Goal: Task Accomplishment & Management: Manage account settings

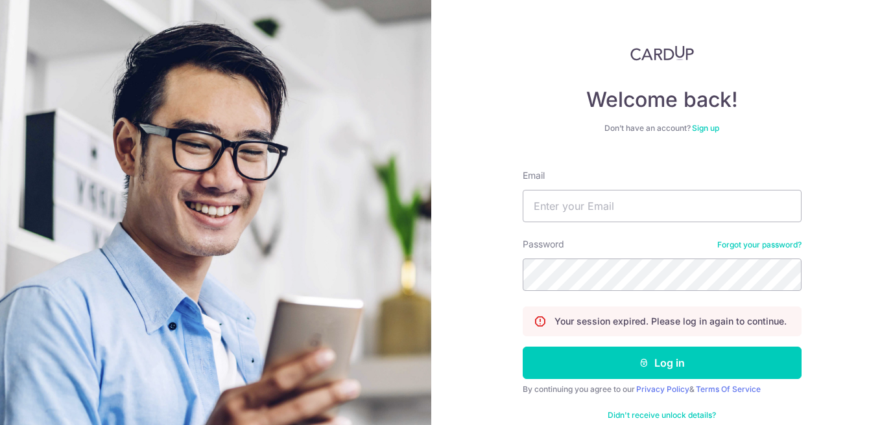
type input "[PERSON_NAME][EMAIL_ADDRESS][DOMAIN_NAME]"
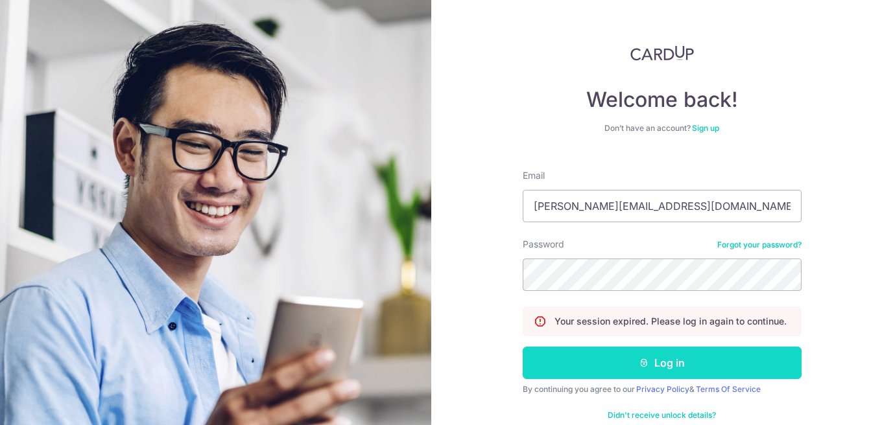
click at [640, 352] on button "Log in" at bounding box center [662, 363] width 279 height 32
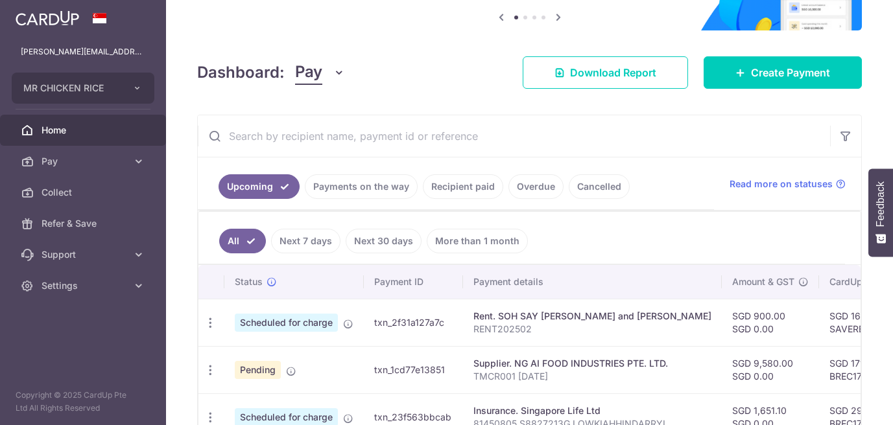
scroll to position [136, 0]
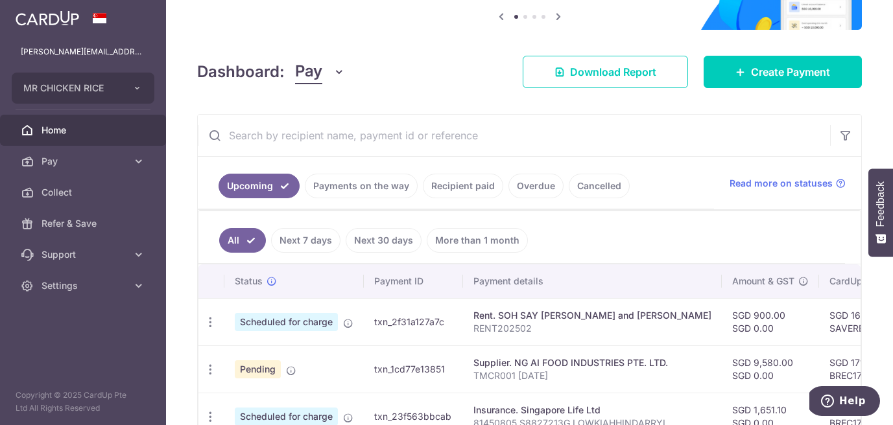
click at [362, 184] on link "Payments on the way" at bounding box center [361, 186] width 113 height 25
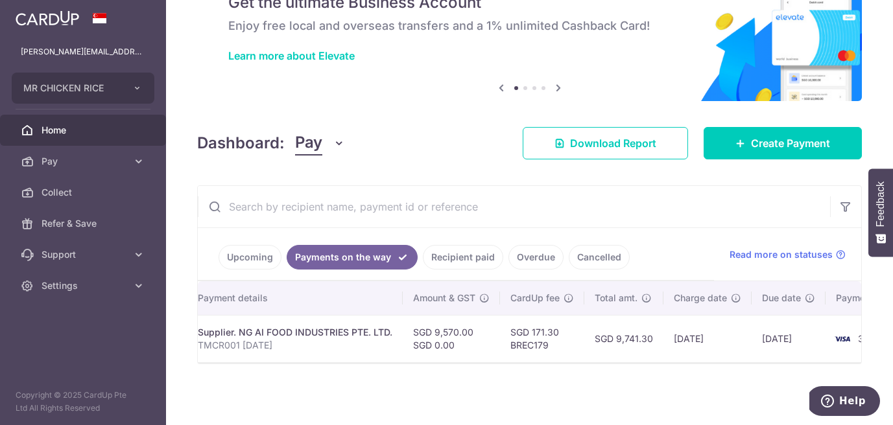
scroll to position [0, 309]
